Goal: Use online tool/utility: Utilize a website feature to perform a specific function

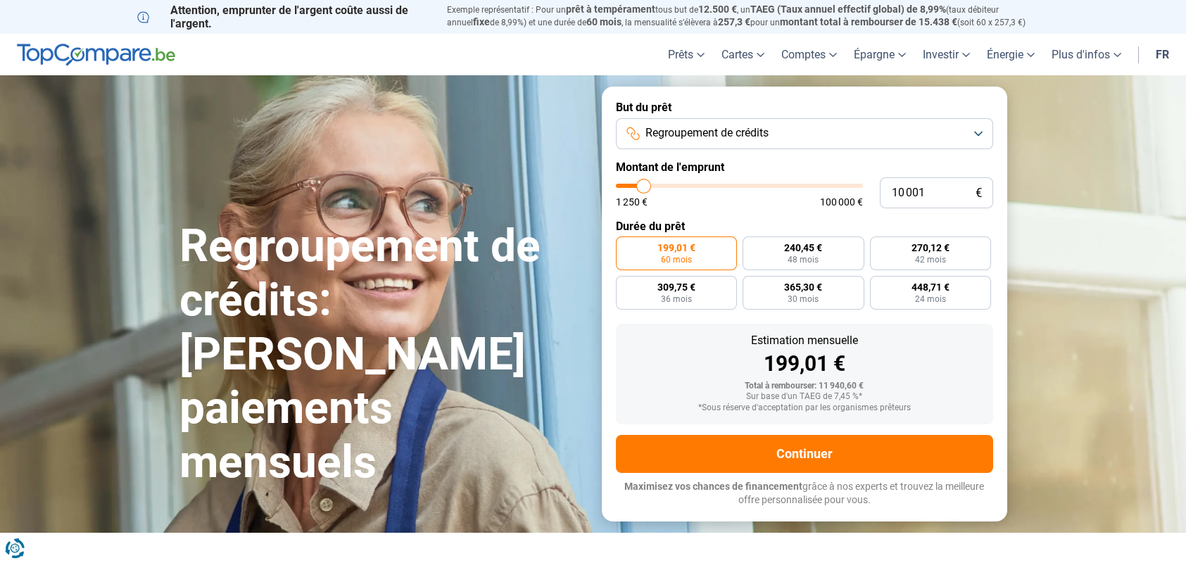
type input "6 250"
type input "6250"
type input "6 500"
type input "6500"
type input "7 500"
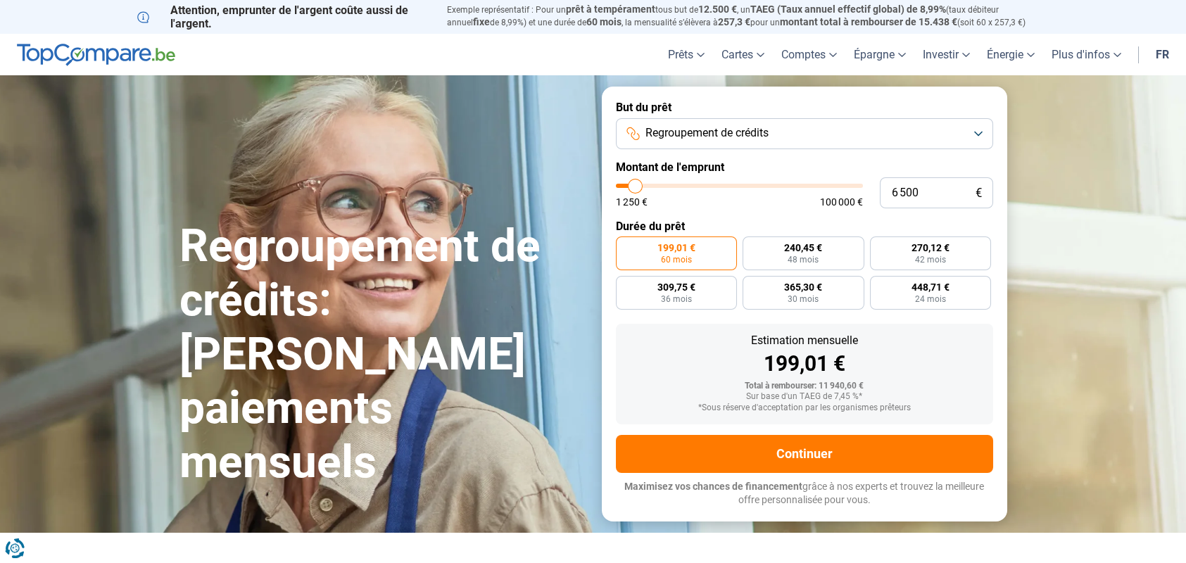
type input "7500"
type input "8 500"
type input "8500"
type input "9 250"
type input "9250"
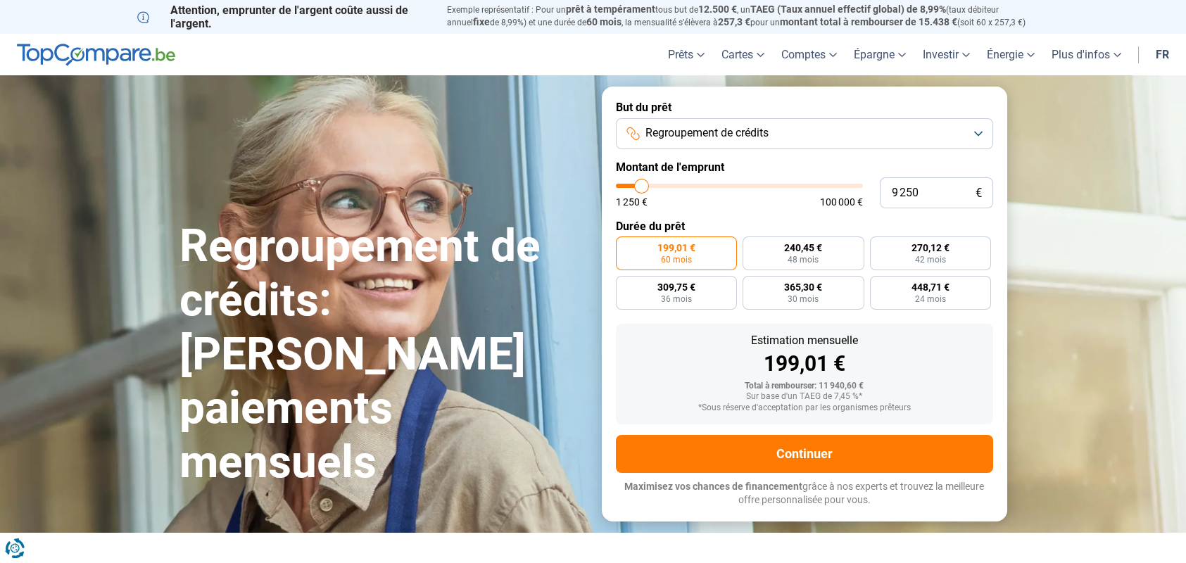
type input "10 500"
type input "10500"
type input "11 500"
type input "11500"
type input "12 500"
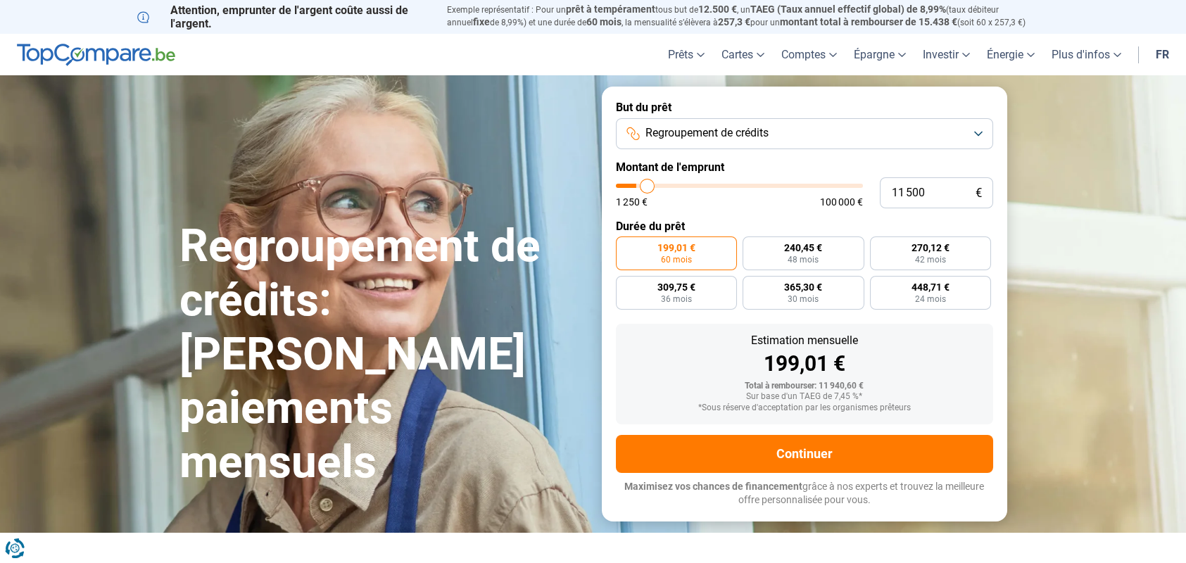
type input "12500"
type input "13 750"
type input "13750"
type input "14 500"
type input "14500"
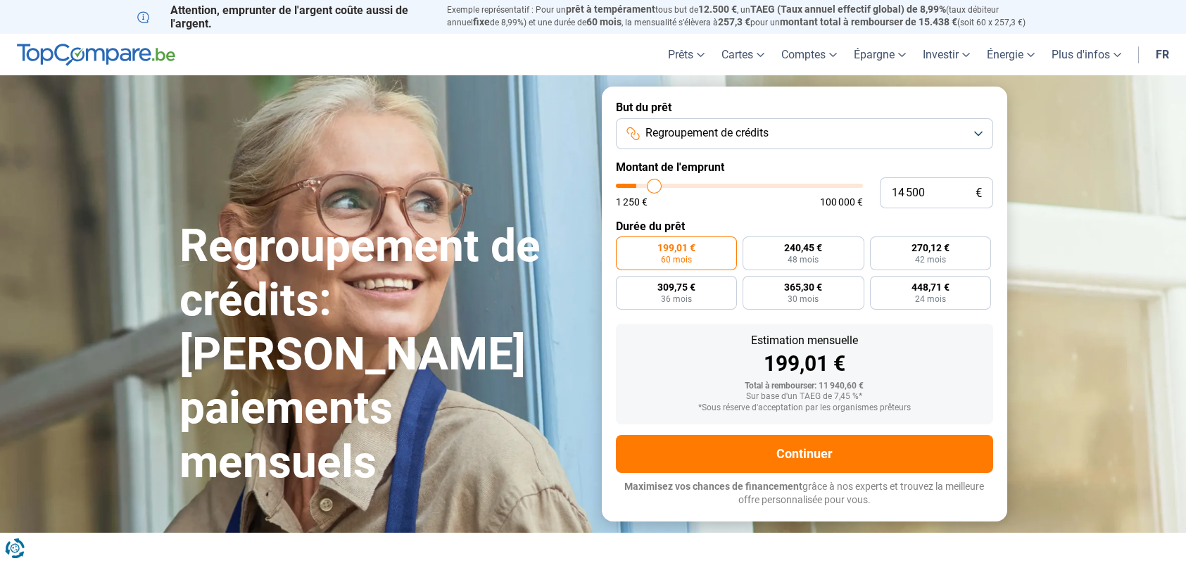
type input "15 250"
type input "15250"
type input "15 500"
type input "15500"
type input "16 250"
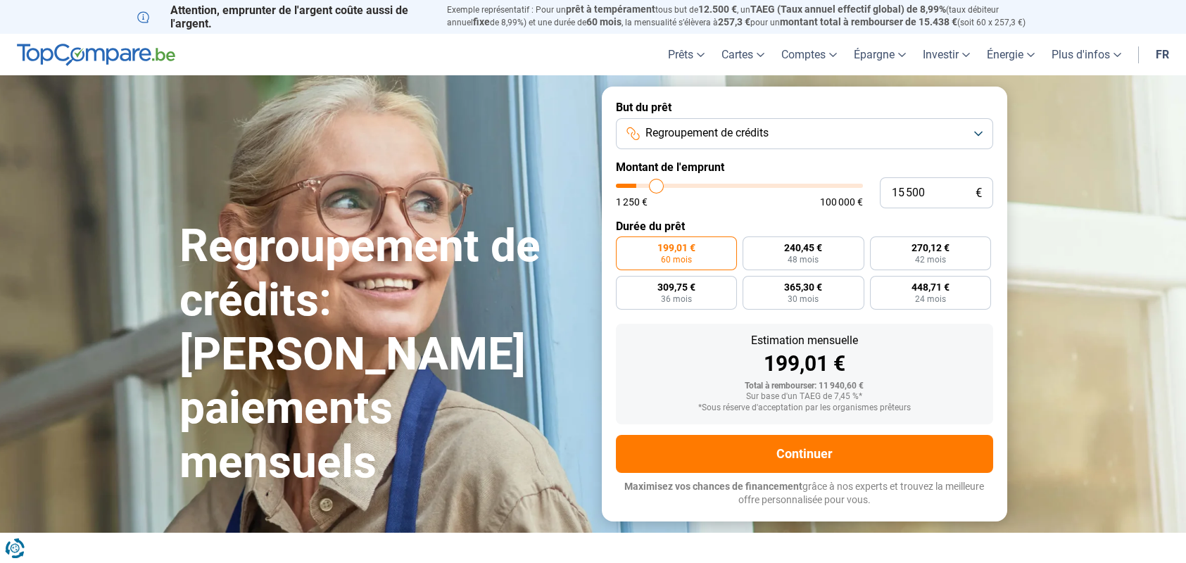
type input "16250"
type input "16 750"
type input "16750"
type input "17 250"
type input "17250"
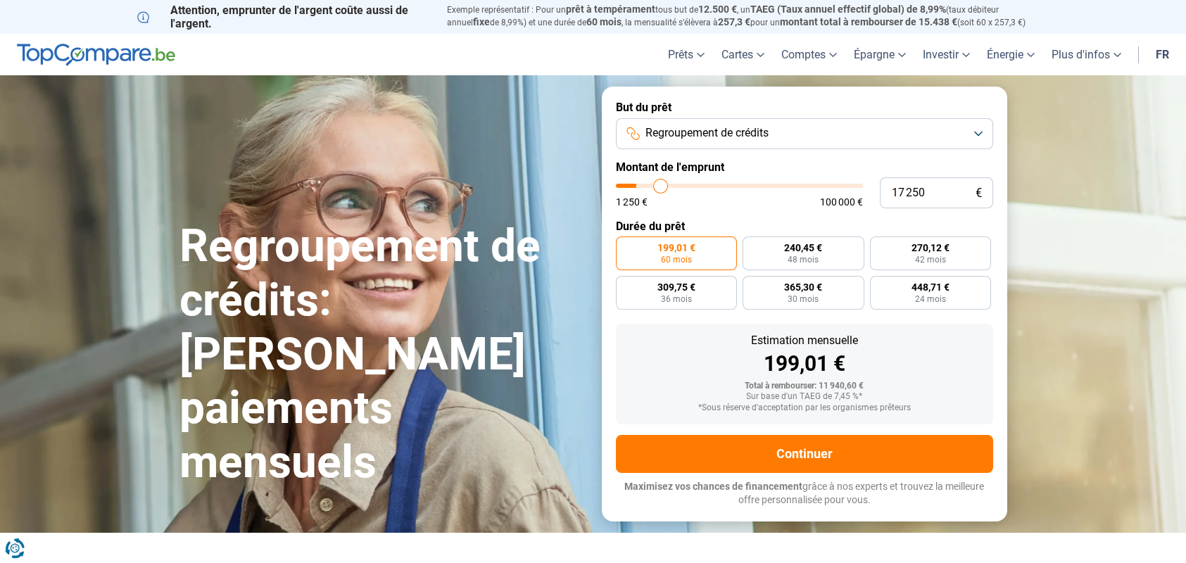
type input "18 000"
type input "18000"
type input "18 750"
type input "18750"
type input "20 250"
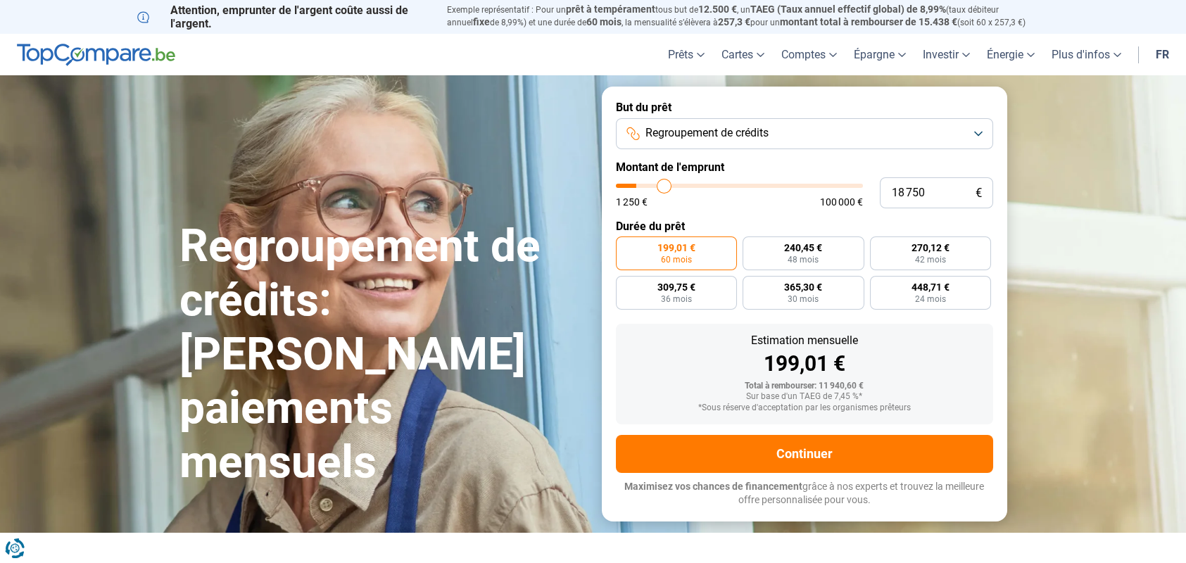
type input "20250"
type input "22 000"
type input "22000"
type input "26 750"
type input "26750"
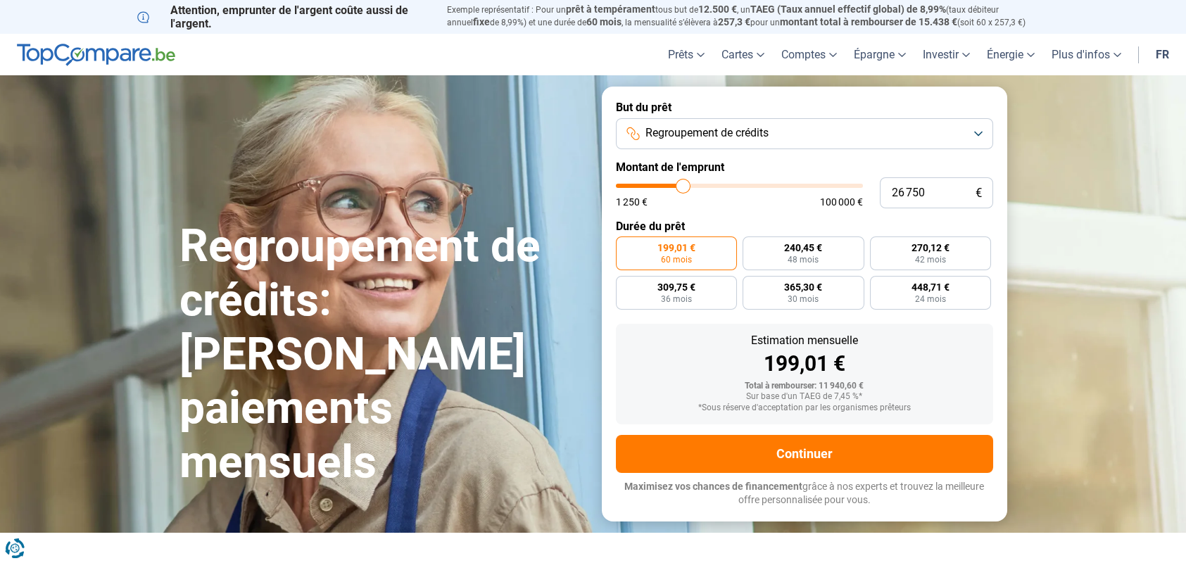
type input "29 250"
type input "29250"
type input "31 000"
type input "31000"
type input "32 000"
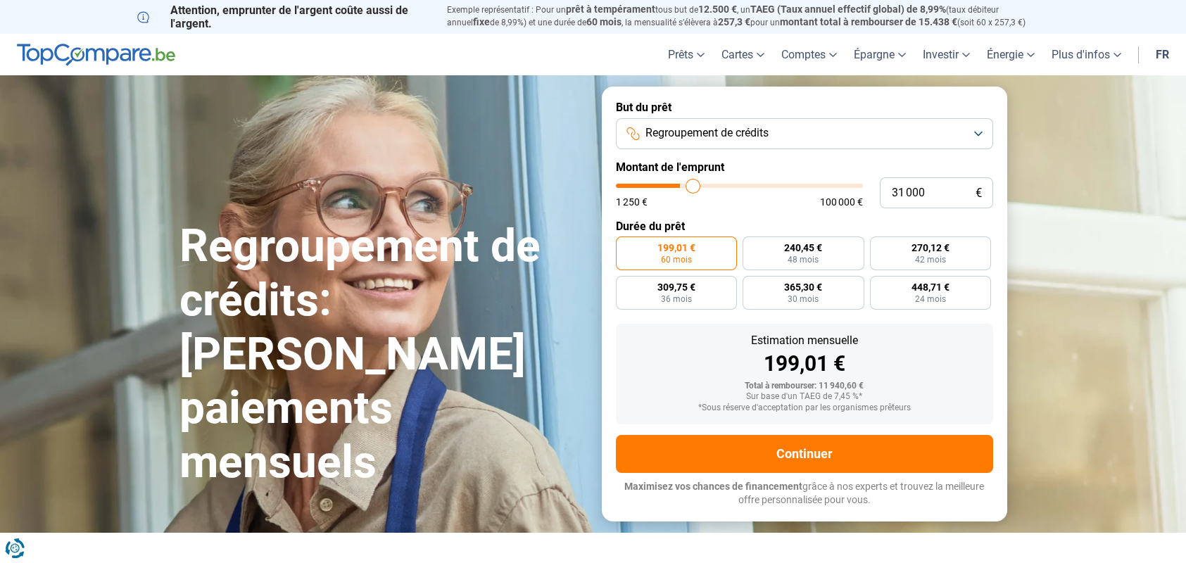
type input "32000"
type input "32 750"
type input "32750"
type input "32 250"
type input "32250"
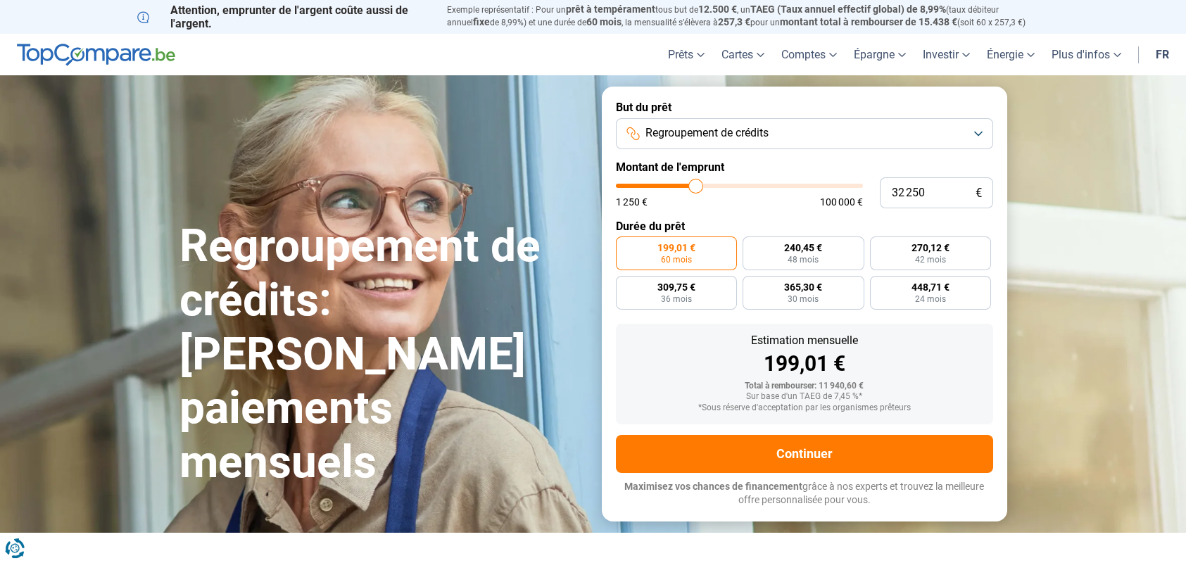
type input "32 000"
type input "32000"
type input "31 750"
type input "31750"
type input "31 500"
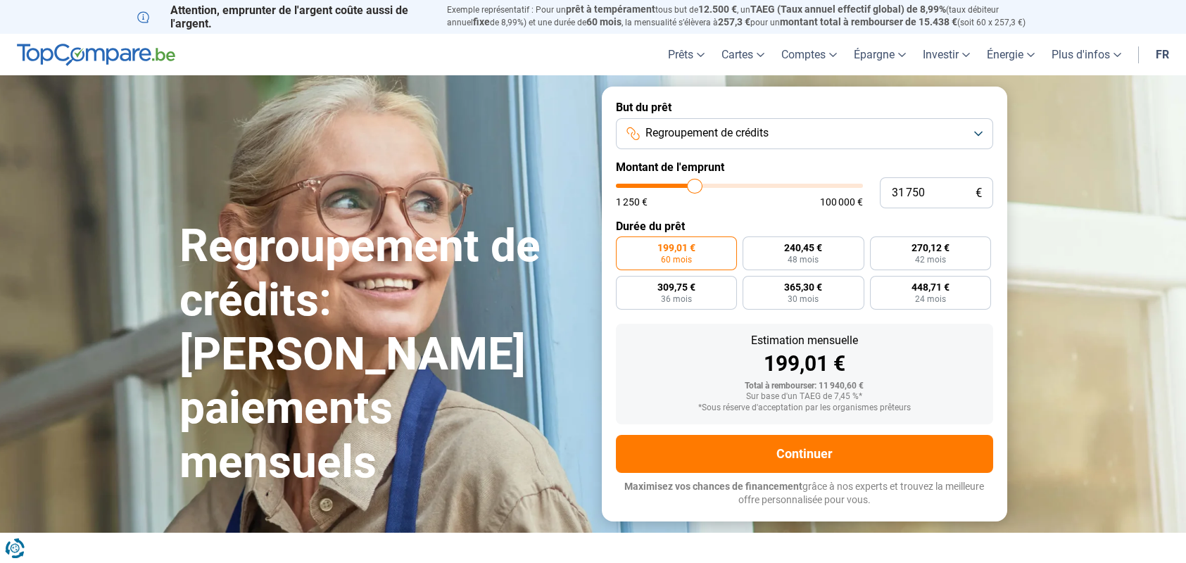
type input "31500"
type input "30 750"
type input "30750"
type input "30 250"
type input "30250"
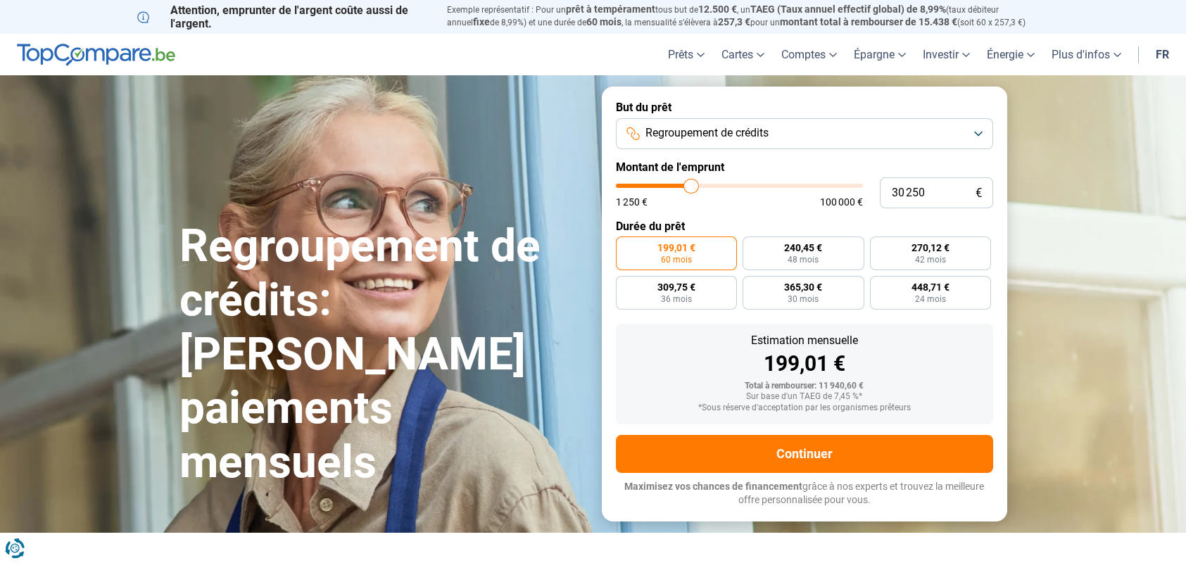
type input "29 500"
type input "29500"
type input "28 750"
type input "28750"
type input "27 500"
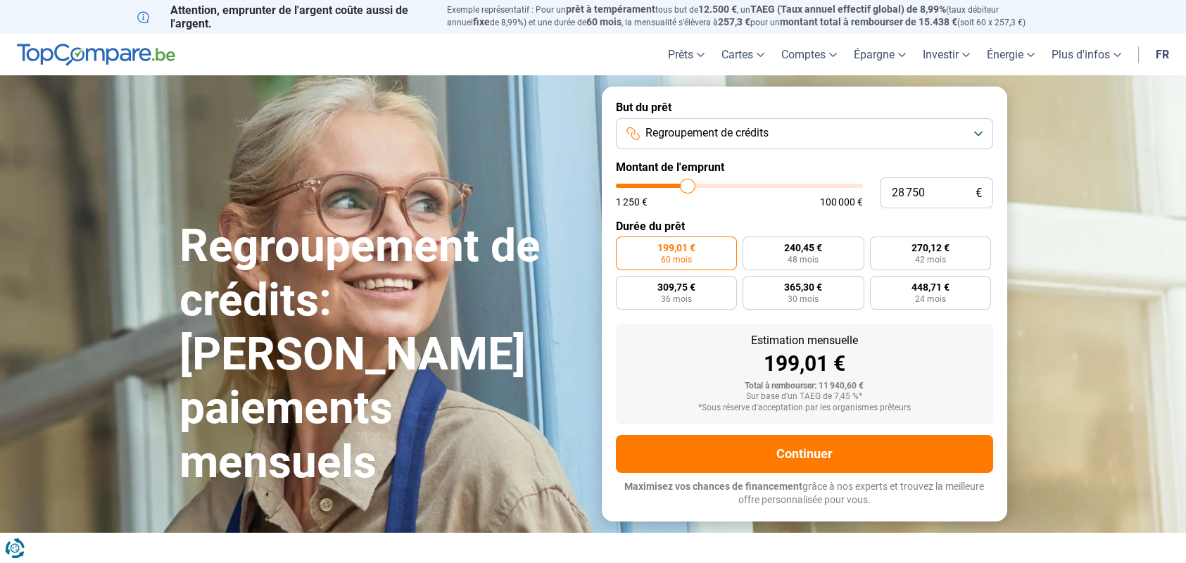
type input "27500"
type input "26 500"
type input "26500"
type input "26 250"
type input "26250"
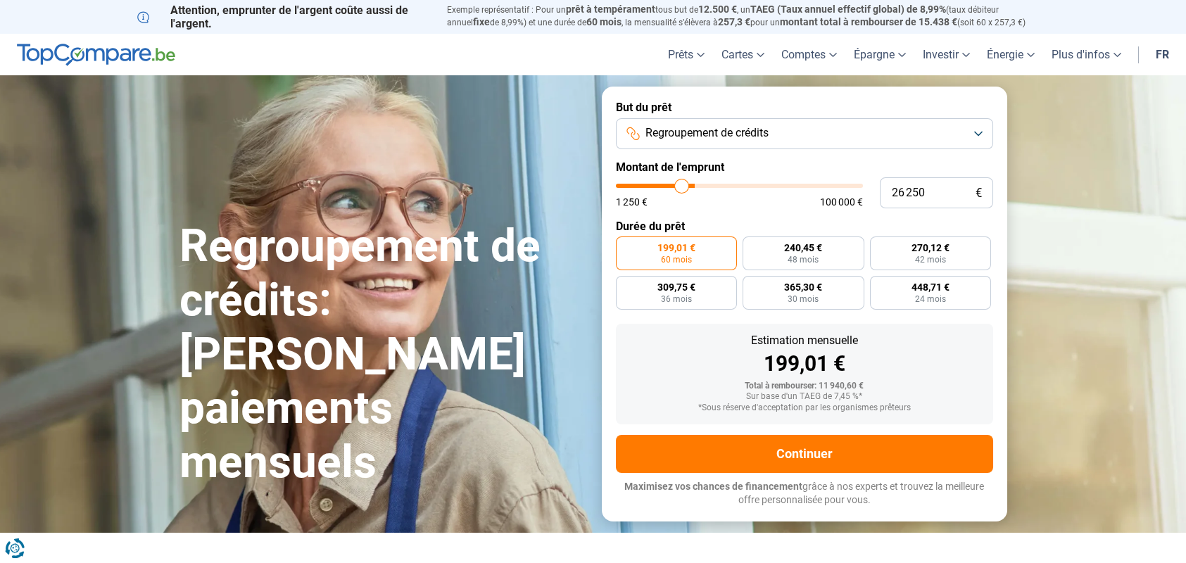
type input "25 750"
type input "25750"
type input "25 500"
type input "25500"
type input "25 250"
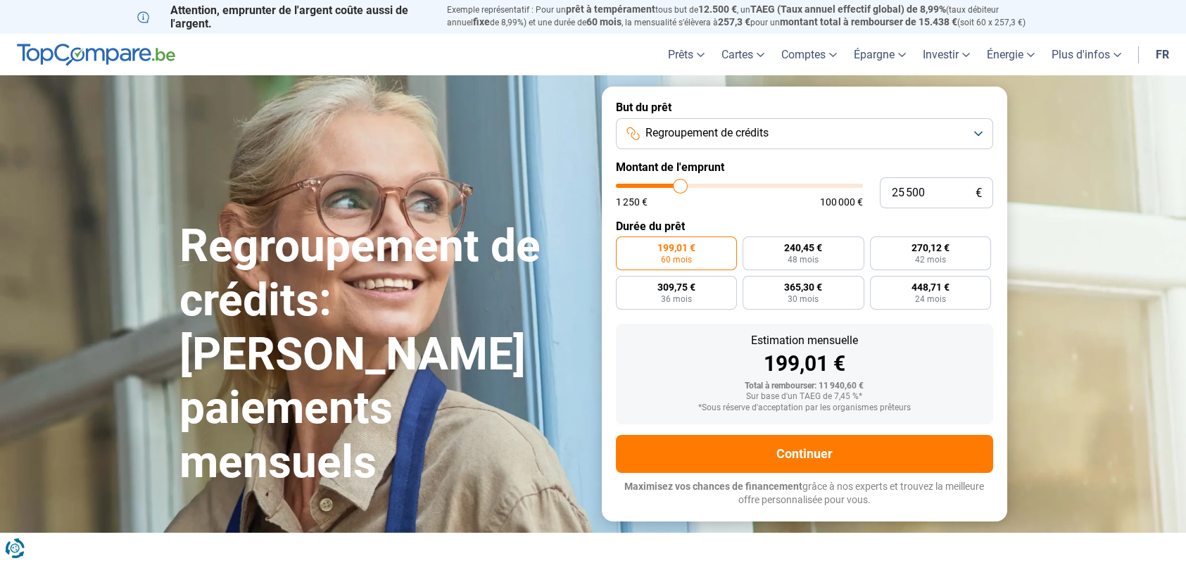
type input "25250"
type input "25 000"
type input "25000"
type input "24 750"
type input "24750"
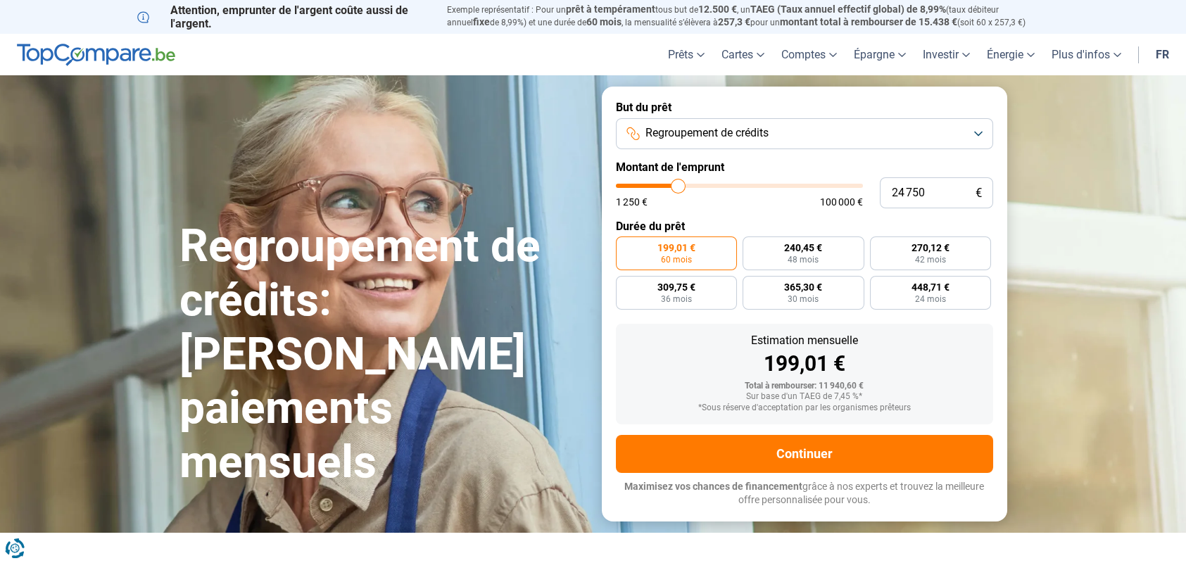
type input "24 500"
type input "24500"
type input "24 250"
type input "24250"
type input "23 750"
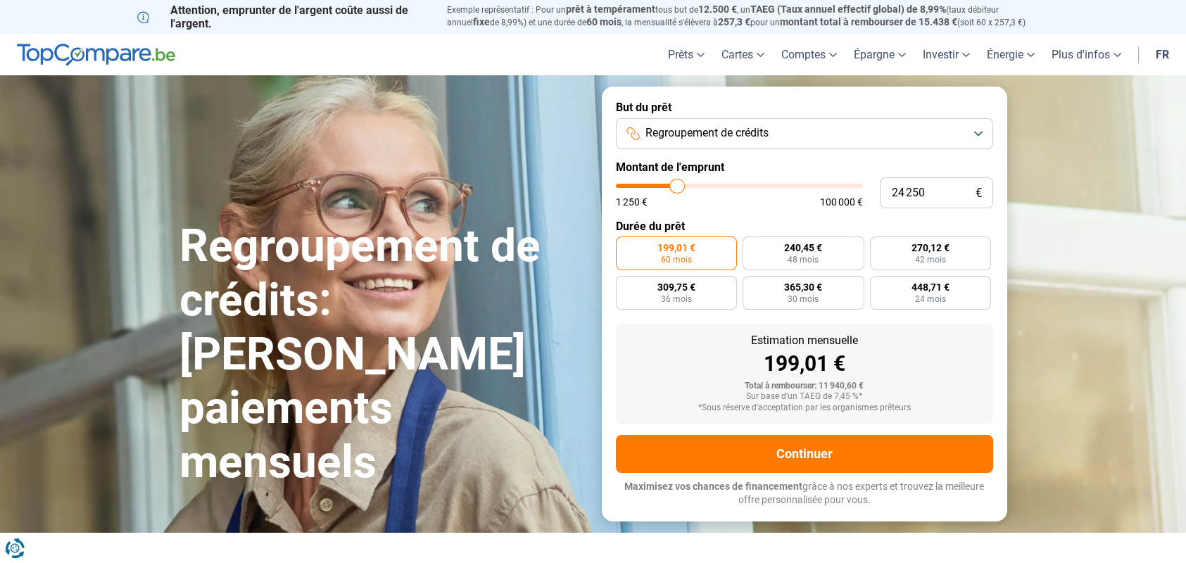
type input "23750"
type input "23 500"
type input "23500"
type input "23 250"
type input "23250"
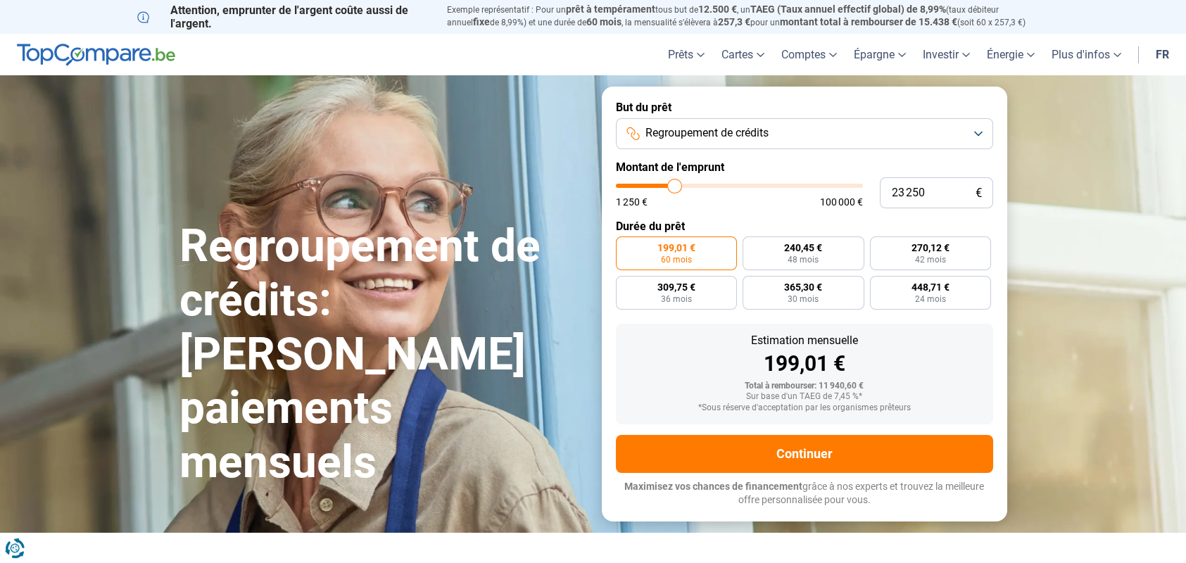
type input "23 000"
type input "23000"
type input "22 750"
type input "22750"
type input "22 500"
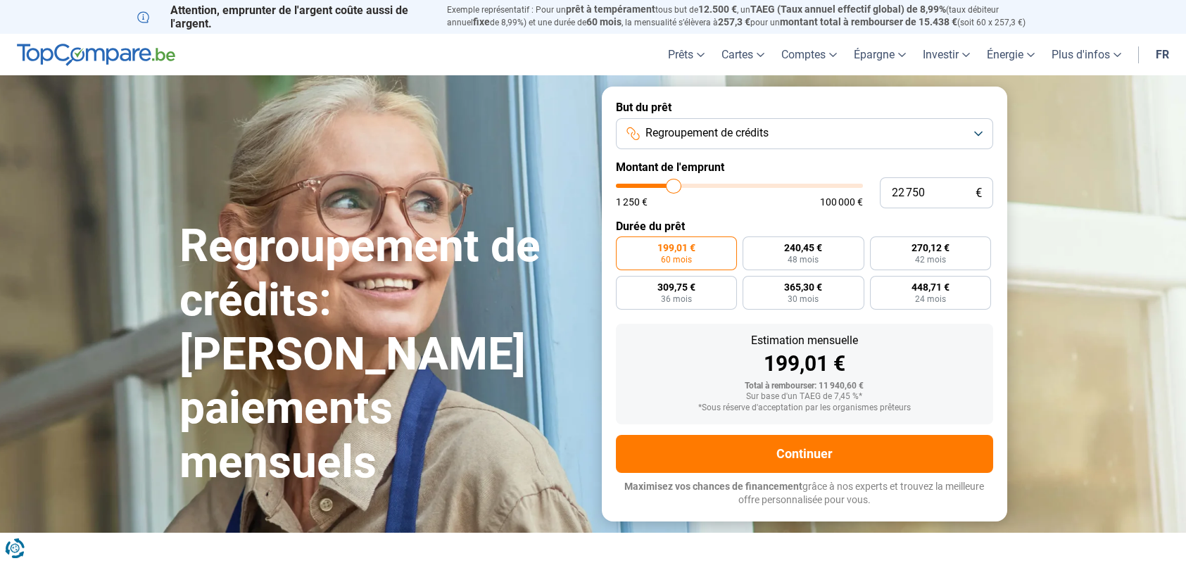
type input "22500"
type input "22 250"
type input "22250"
type input "22 000"
type input "22000"
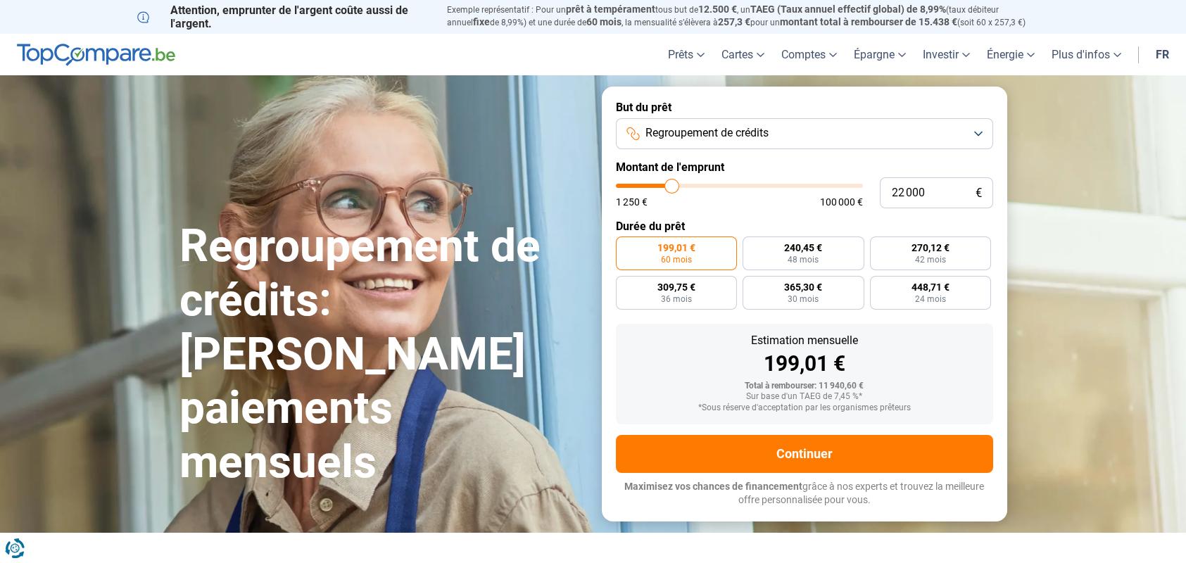
type input "21 750"
type input "21750"
type input "21 500"
type input "21500"
type input "21 250"
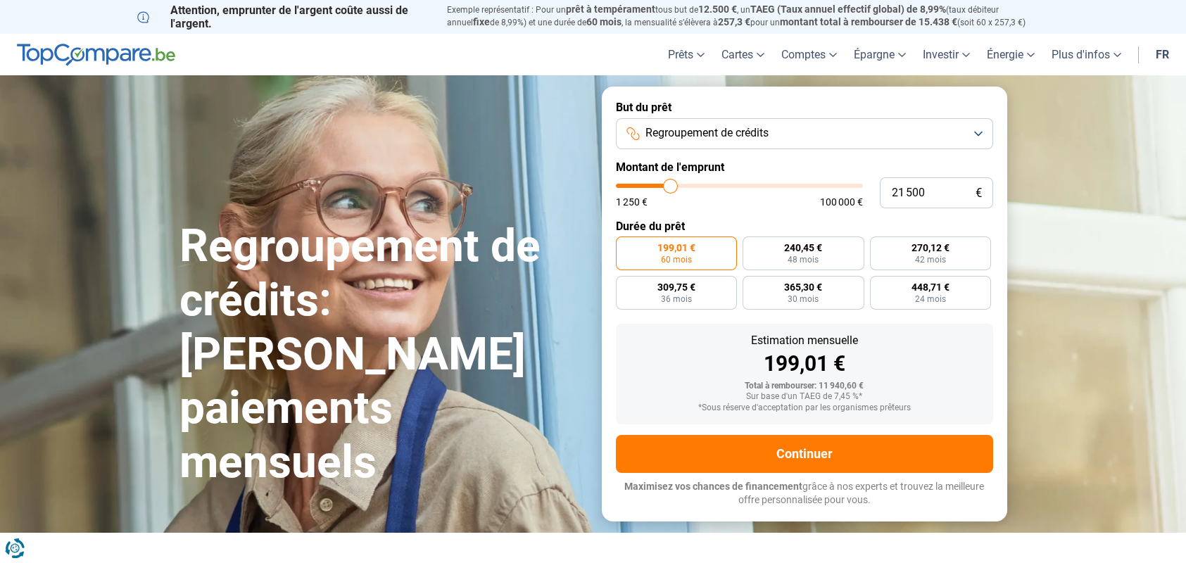
type input "21250"
type input "21 000"
type input "21000"
type input "20 750"
type input "20750"
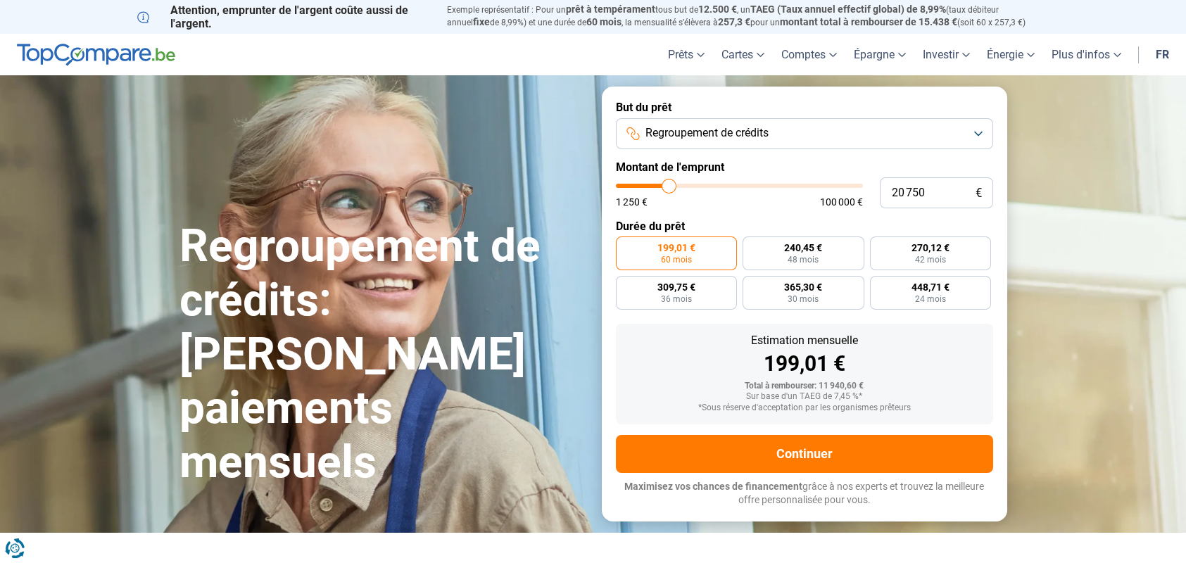
type input "20 500"
type input "20500"
type input "20 250"
type input "20250"
type input "19 750"
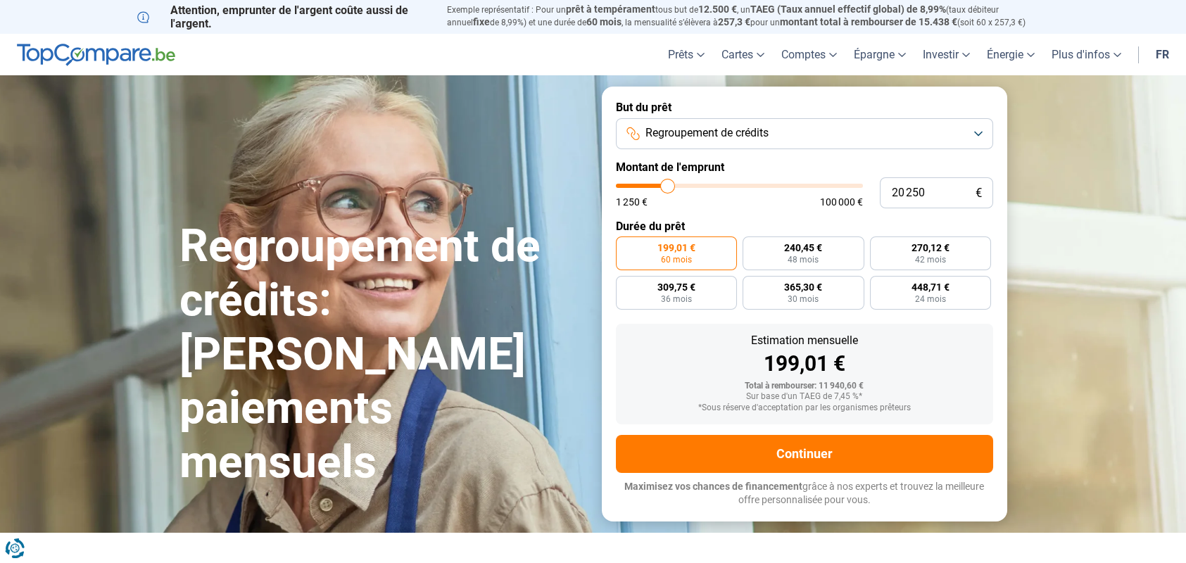
type input "19750"
type input "19 500"
type input "19500"
radio input "false"
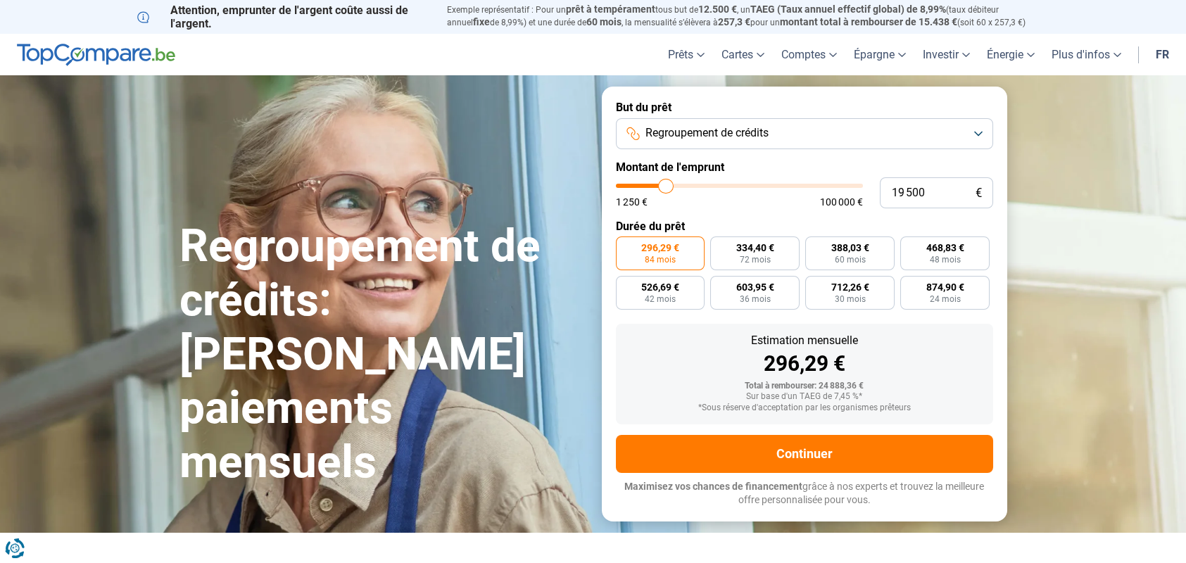
type input "18 500"
type input "18500"
type input "18 750"
type input "18750"
type input "19 000"
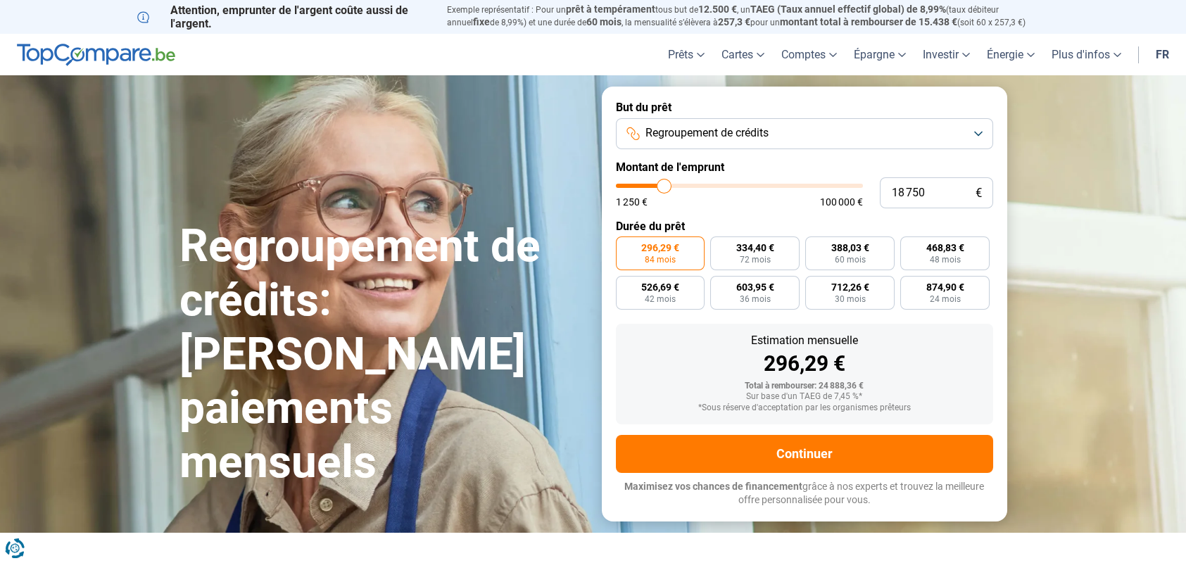
type input "19000"
type input "19 250"
type input "19250"
type input "19 500"
type input "19500"
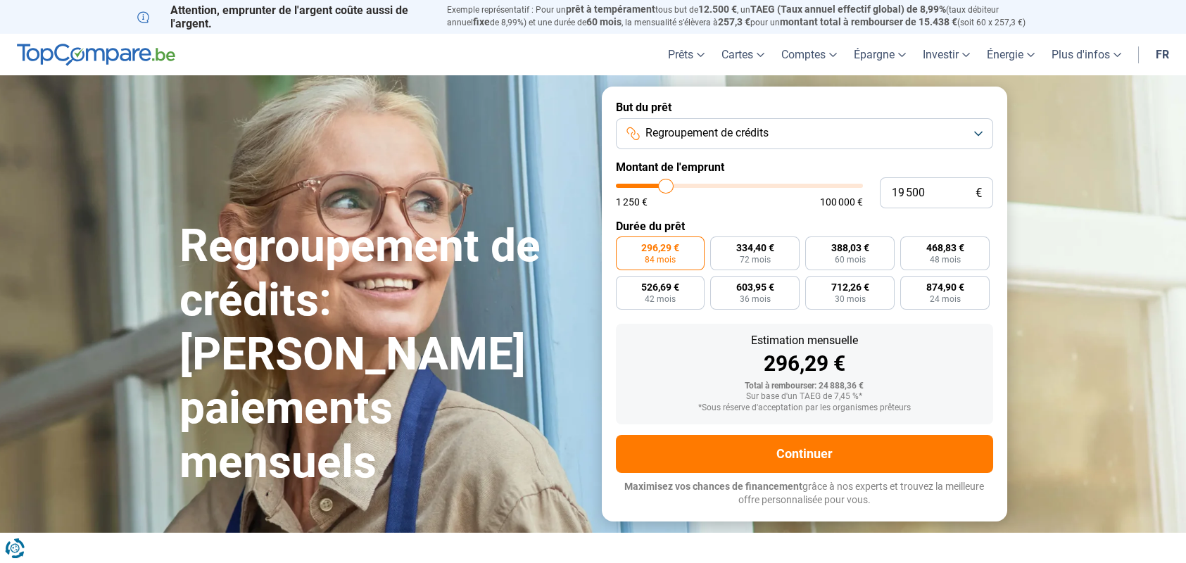
type input "19 750"
type input "19750"
type input "20 250"
type input "20250"
type input "19 750"
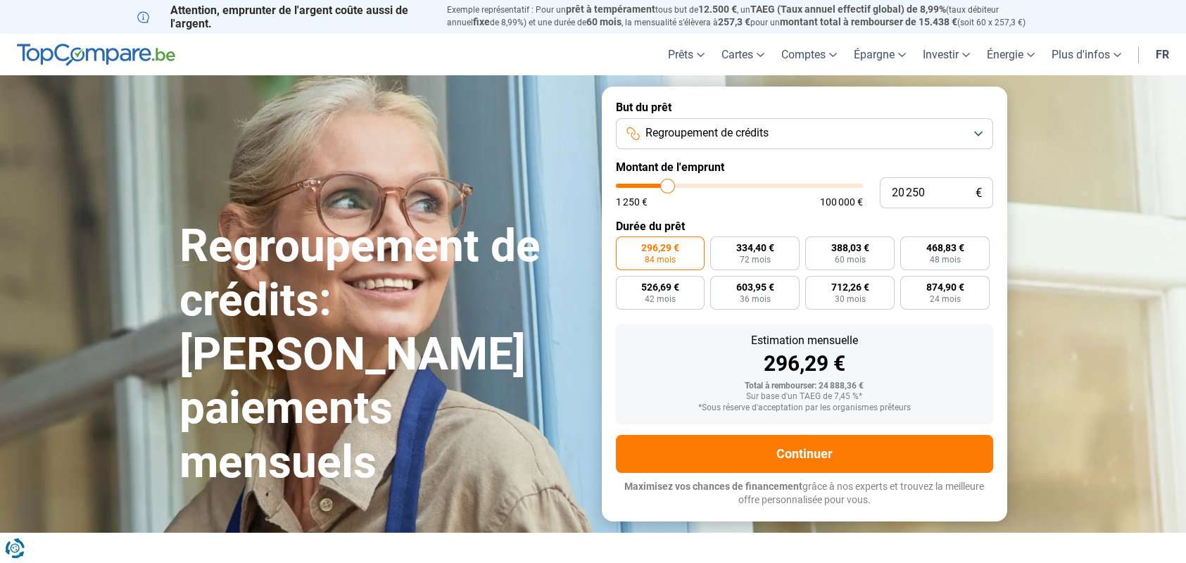
type input "19750"
type input "20 250"
type input "20250"
type input "20 500"
type input "20500"
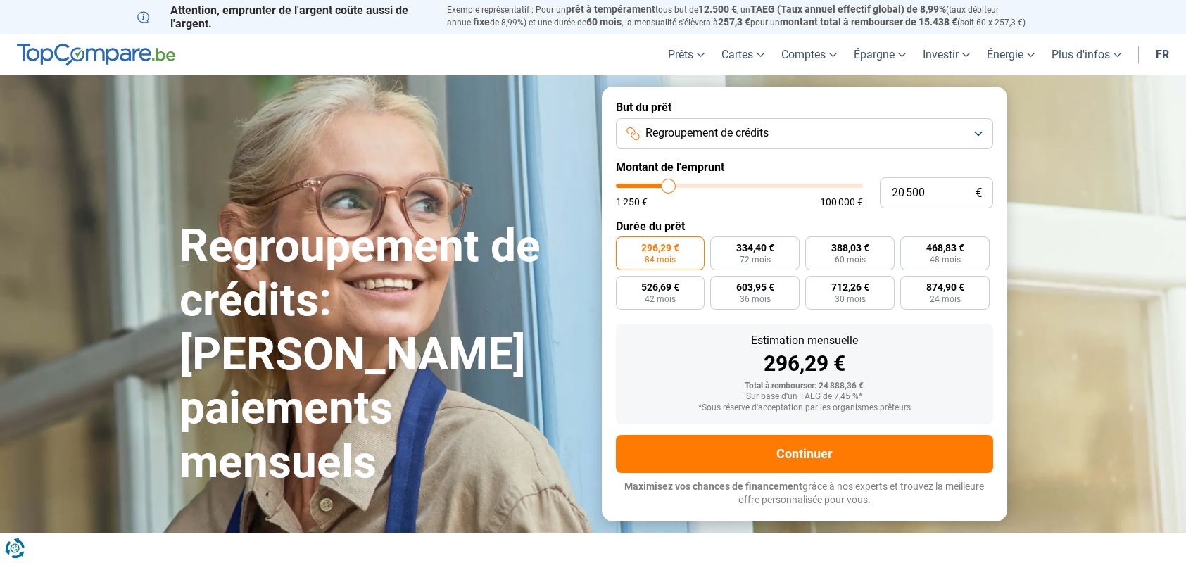
type input "20 250"
type input "20250"
type input "19 750"
type input "19750"
type input "20 250"
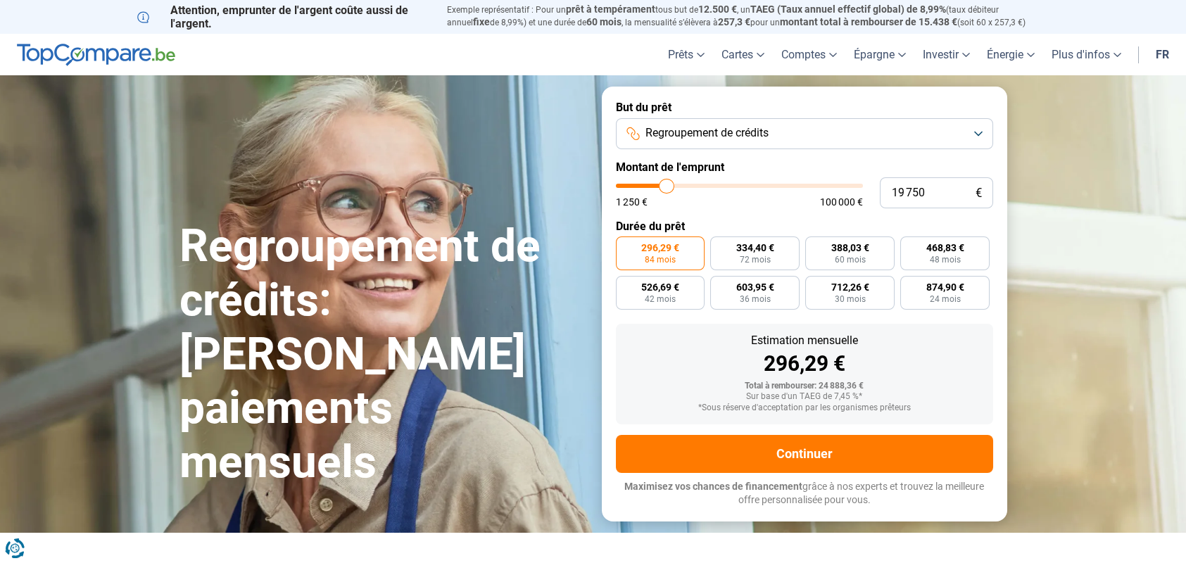
type input "20250"
type input "20 500"
type input "20500"
type input "20 250"
type input "20250"
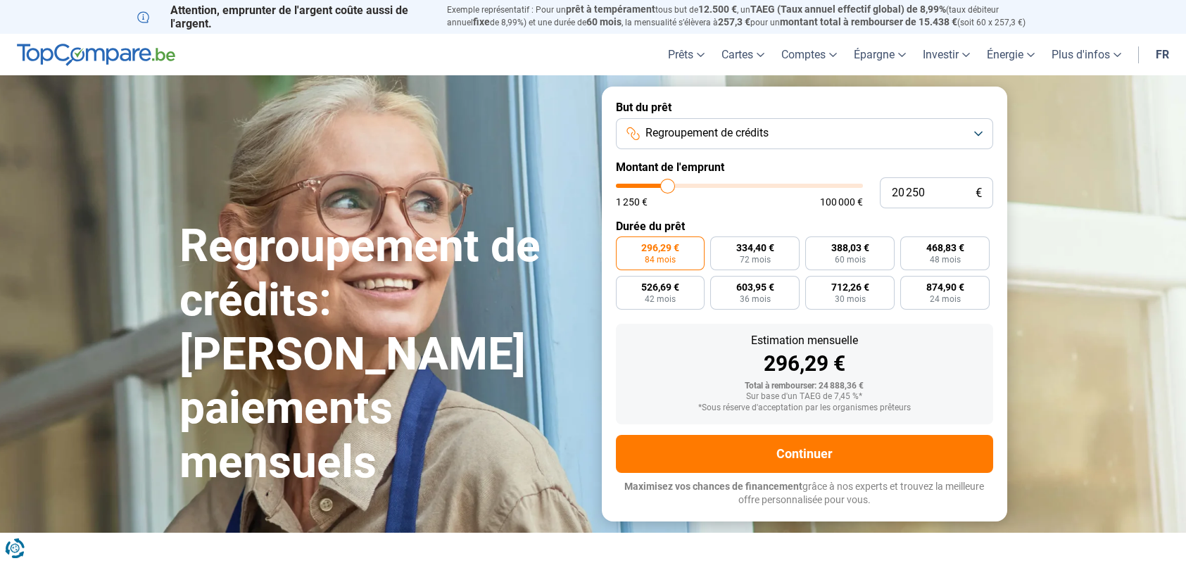
type input "19 750"
drag, startPoint x: 666, startPoint y: 196, endPoint x: 666, endPoint y: 186, distance: 9.9
type input "19750"
click at [666, 186] on input "range" at bounding box center [739, 186] width 247 height 4
click at [663, 185] on input "range" at bounding box center [739, 186] width 247 height 4
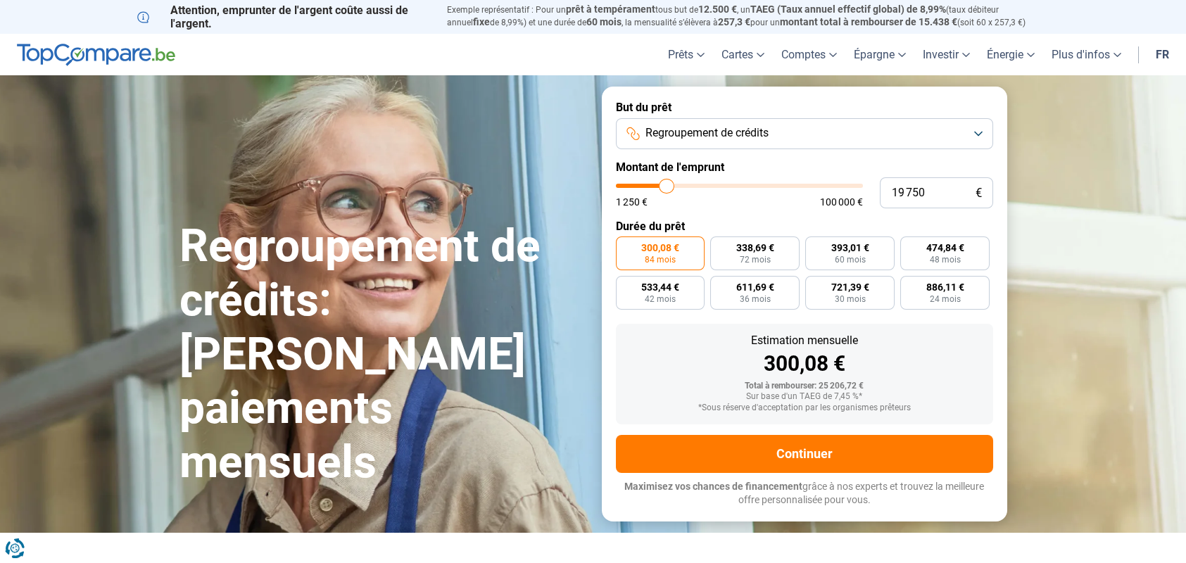
click at [666, 185] on input "range" at bounding box center [739, 186] width 247 height 4
click at [668, 184] on input "range" at bounding box center [739, 186] width 247 height 4
click at [670, 185] on input "range" at bounding box center [739, 186] width 247 height 4
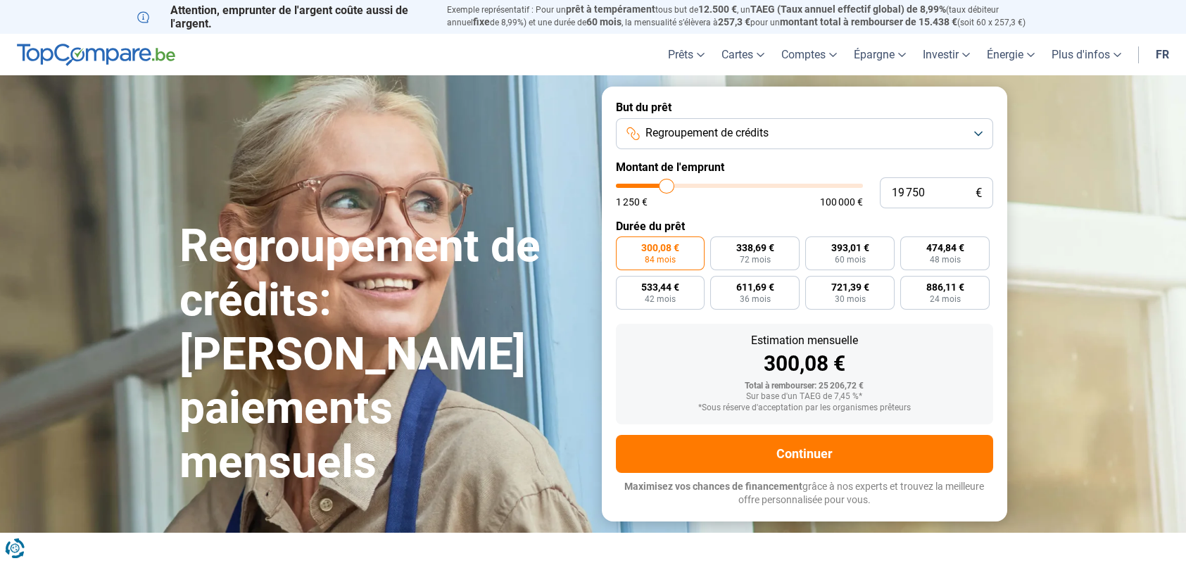
click at [670, 185] on input "range" at bounding box center [739, 186] width 247 height 4
click at [671, 185] on input "range" at bounding box center [739, 186] width 247 height 4
click at [673, 185] on input "range" at bounding box center [739, 186] width 247 height 4
type input "23 250"
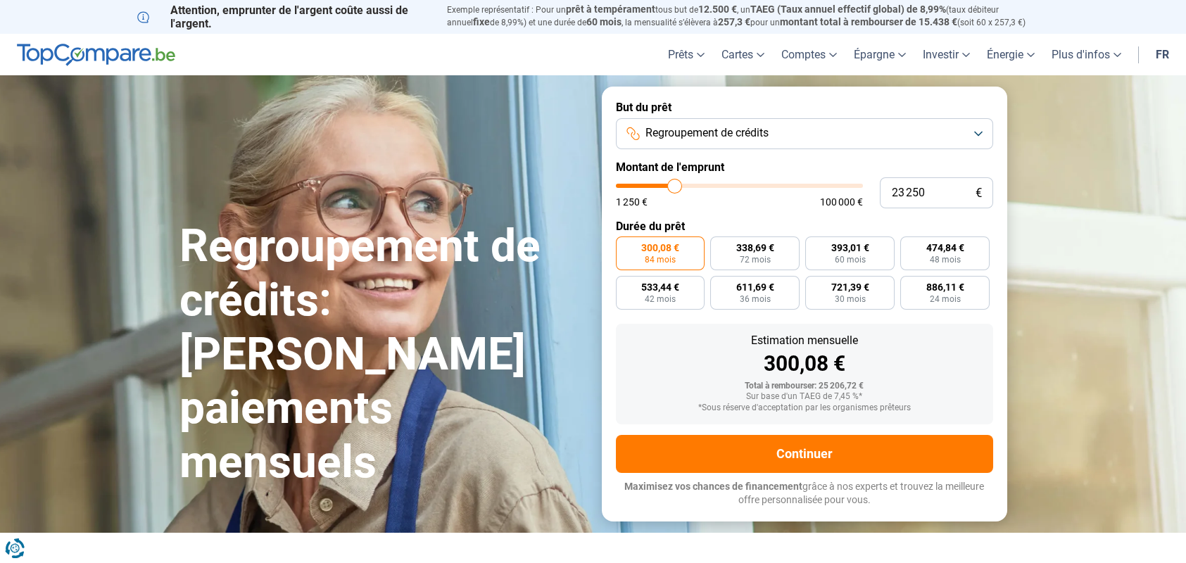
type input "23250"
click at [674, 185] on input "range" at bounding box center [739, 186] width 247 height 4
radio input "false"
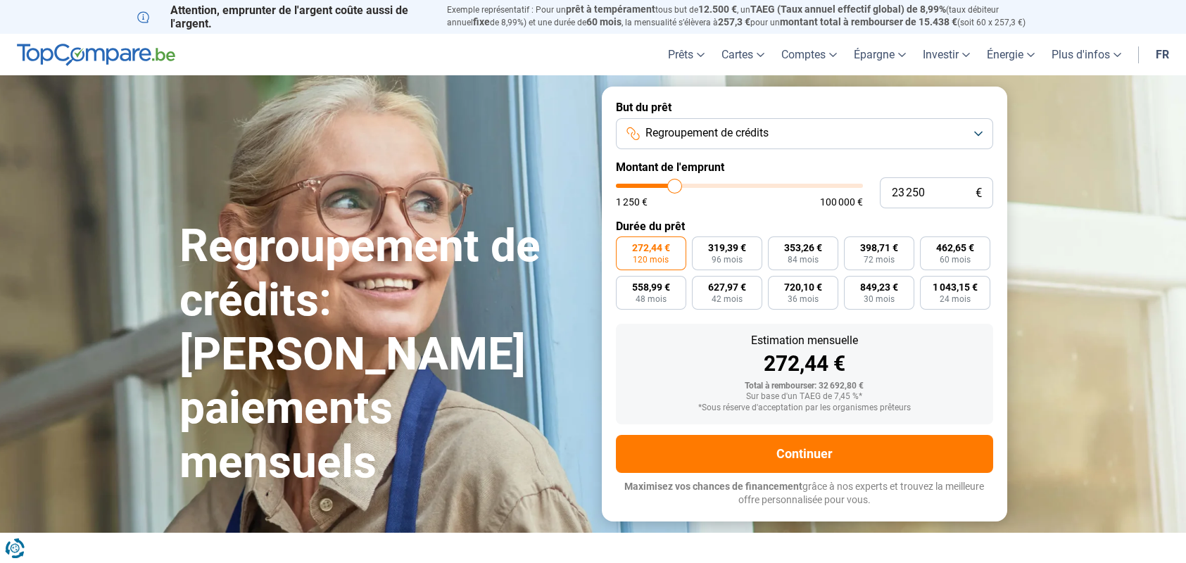
type input "17 000"
type input "16750"
click at [659, 184] on input "range" at bounding box center [739, 186] width 247 height 4
type input "16 750"
radio input "true"
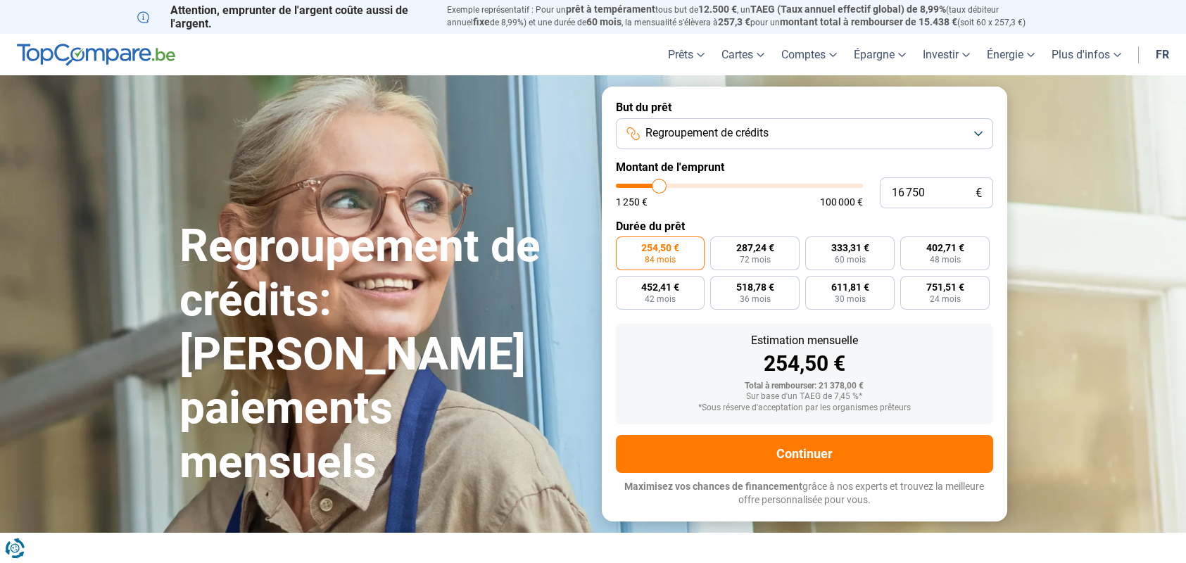
type input "20 500"
type input "20500"
click at [668, 185] on input "range" at bounding box center [739, 186] width 247 height 4
radio input "false"
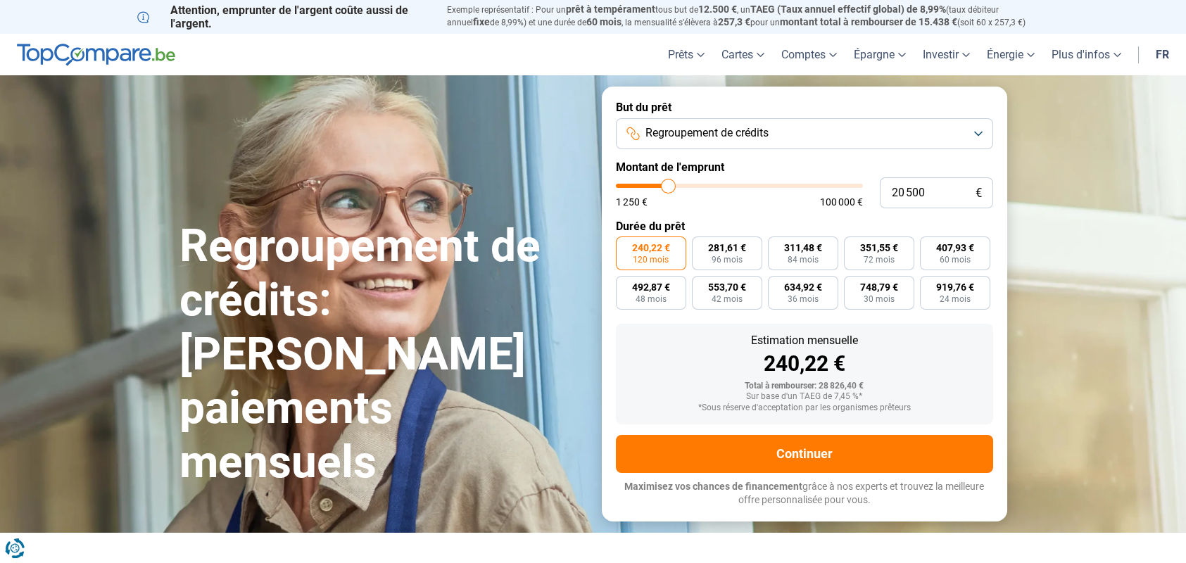
type input "20 250"
type input "20250"
type input "19 750"
type input "19750"
type input "20 250"
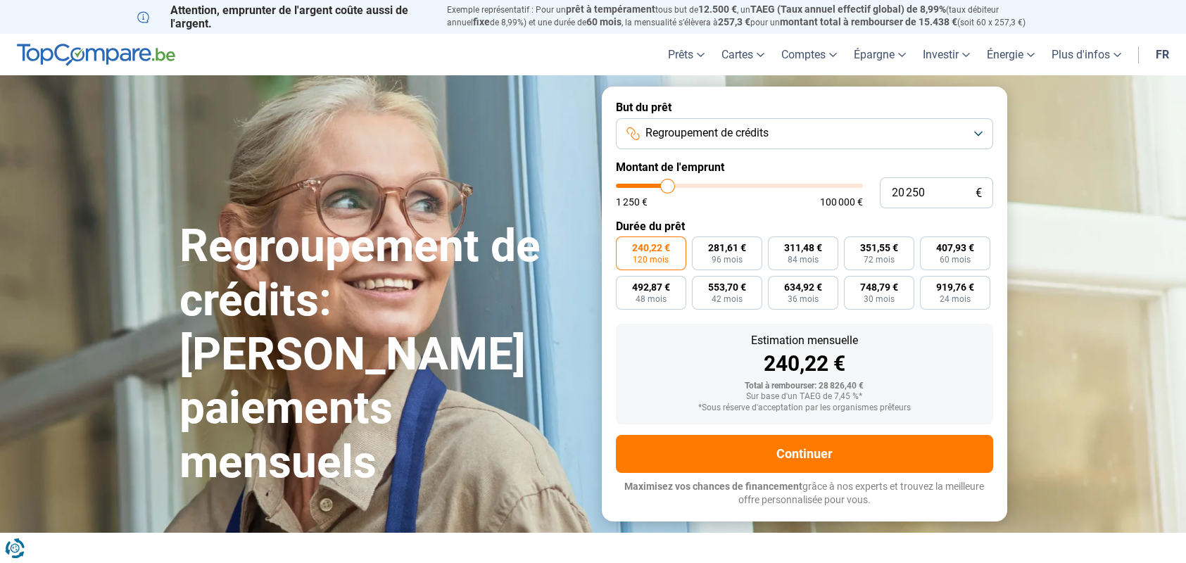
type input "20250"
click at [667, 186] on input "range" at bounding box center [739, 186] width 247 height 4
click at [666, 298] on label "486,86 € 48 mois" at bounding box center [651, 293] width 70 height 34
click at [625, 285] on input "486,86 € 48 mois" at bounding box center [620, 280] width 9 height 9
radio input "true"
